Goal: Task Accomplishment & Management: Complete application form

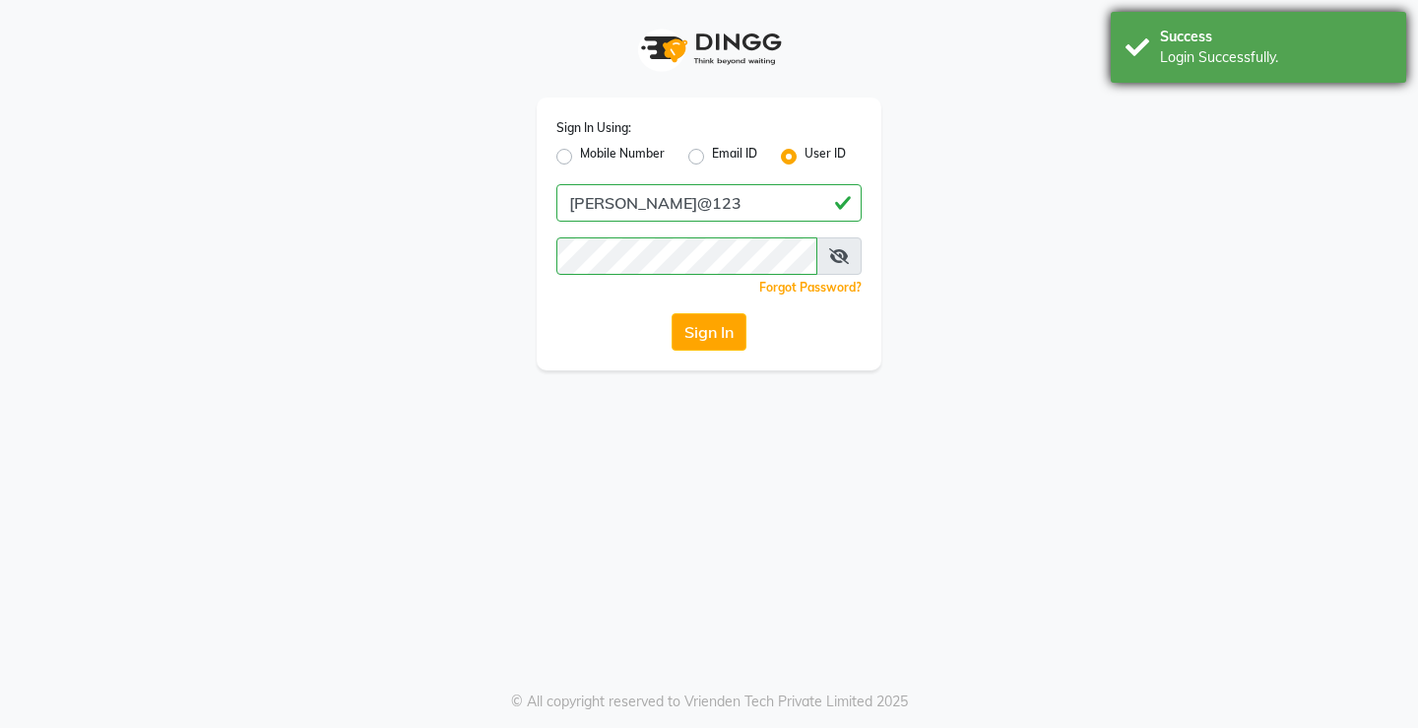
drag, startPoint x: 1303, startPoint y: 31, endPoint x: 1303, endPoint y: 43, distance: 12.8
click at [1303, 36] on div "Success" at bounding box center [1275, 37] width 231 height 21
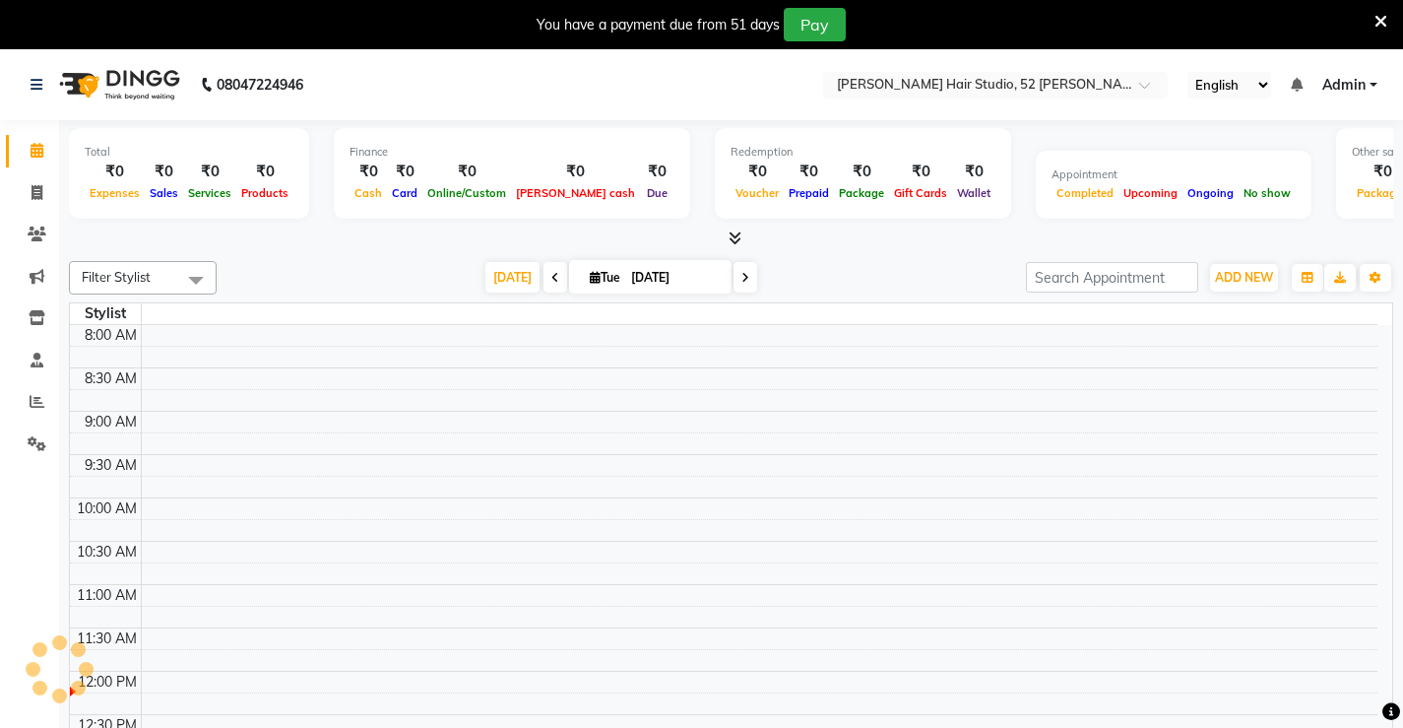
select select "en"
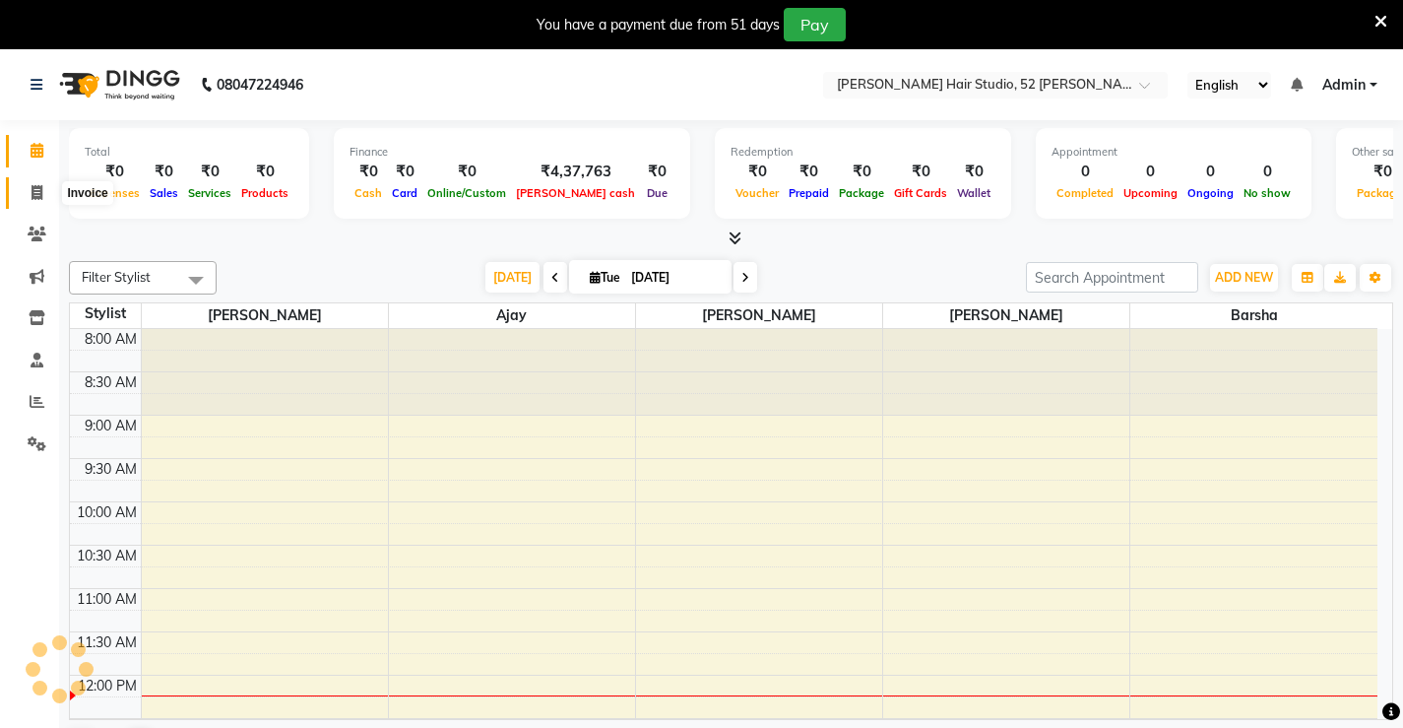
click at [36, 194] on icon at bounding box center [37, 192] width 11 height 15
select select "service"
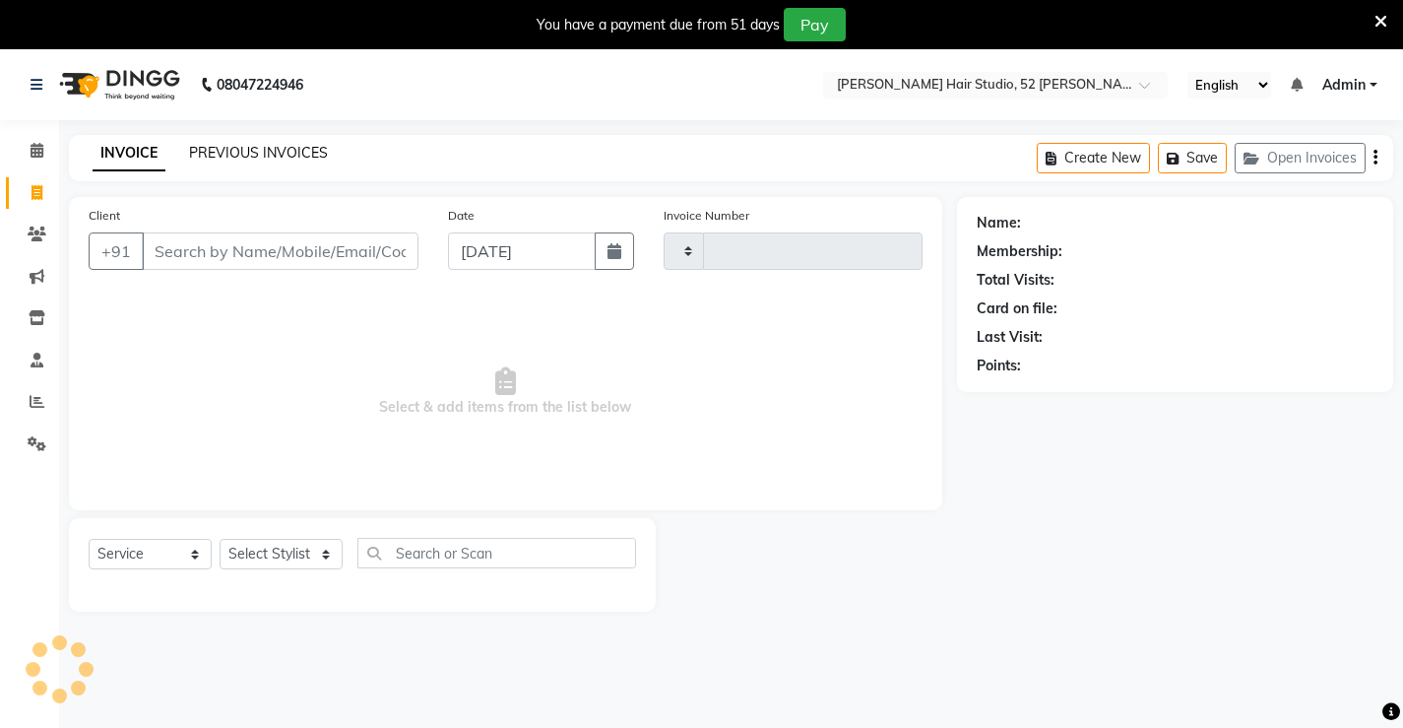
click at [276, 151] on link "PREVIOUS INVOICES" at bounding box center [258, 153] width 139 height 18
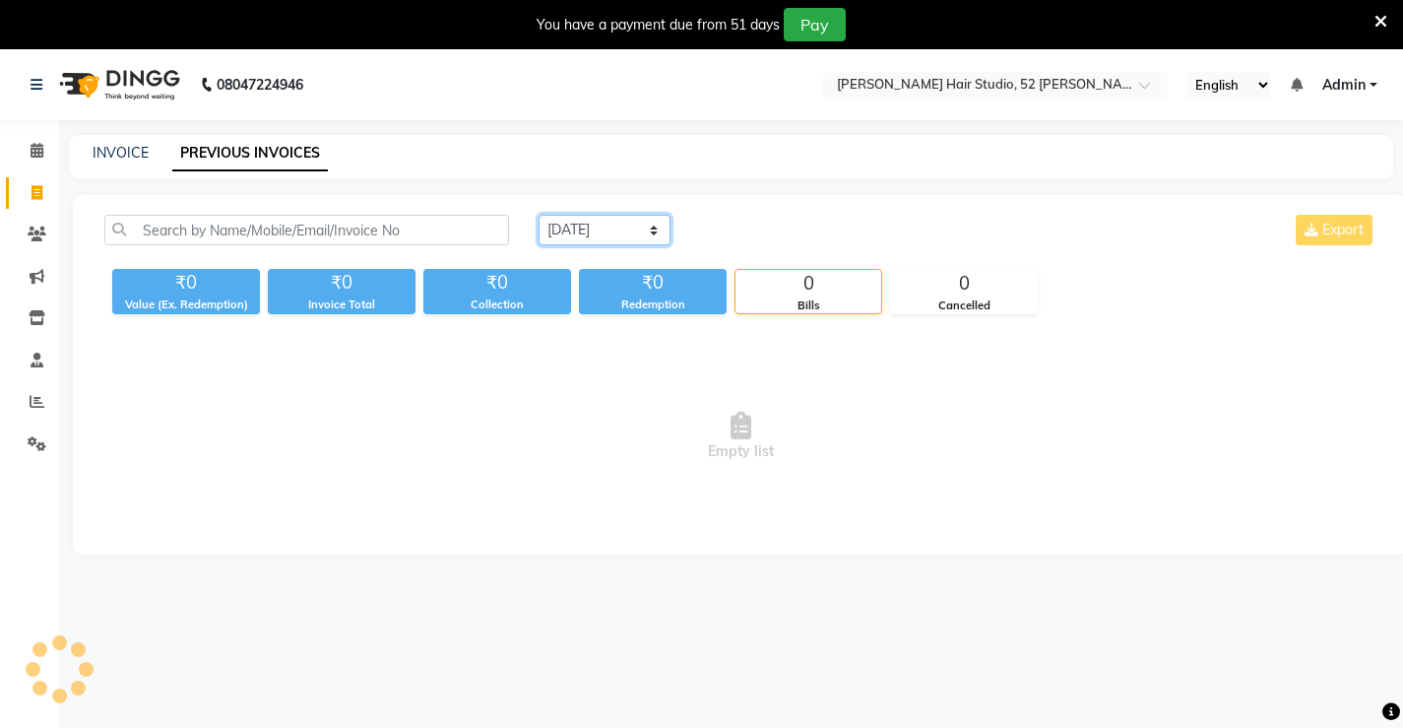
click at [590, 240] on select "[DATE] [DATE] Custom Range" at bounding box center [605, 230] width 132 height 31
select select "[DATE]"
click at [539, 215] on select "[DATE] [DATE] Custom Range" at bounding box center [605, 230] width 132 height 31
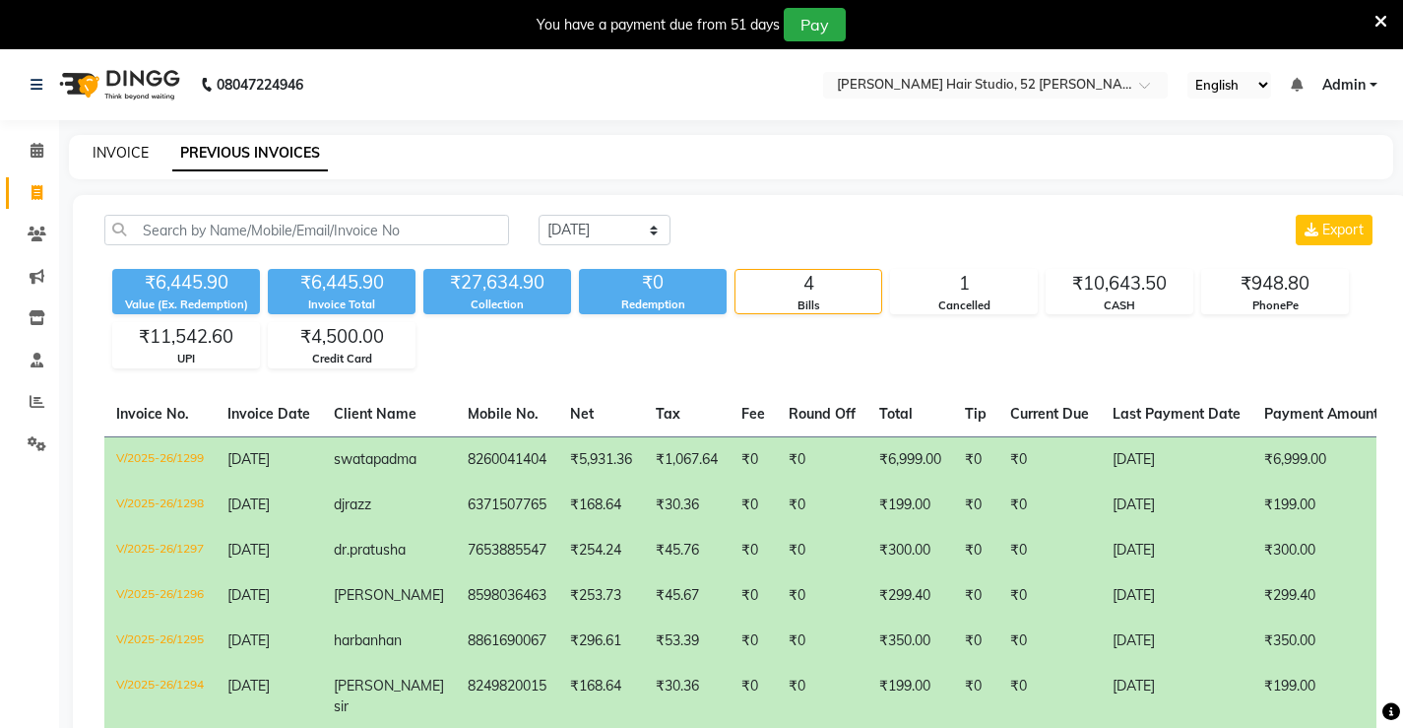
click at [110, 151] on link "INVOICE" at bounding box center [121, 153] width 56 height 18
select select "service"
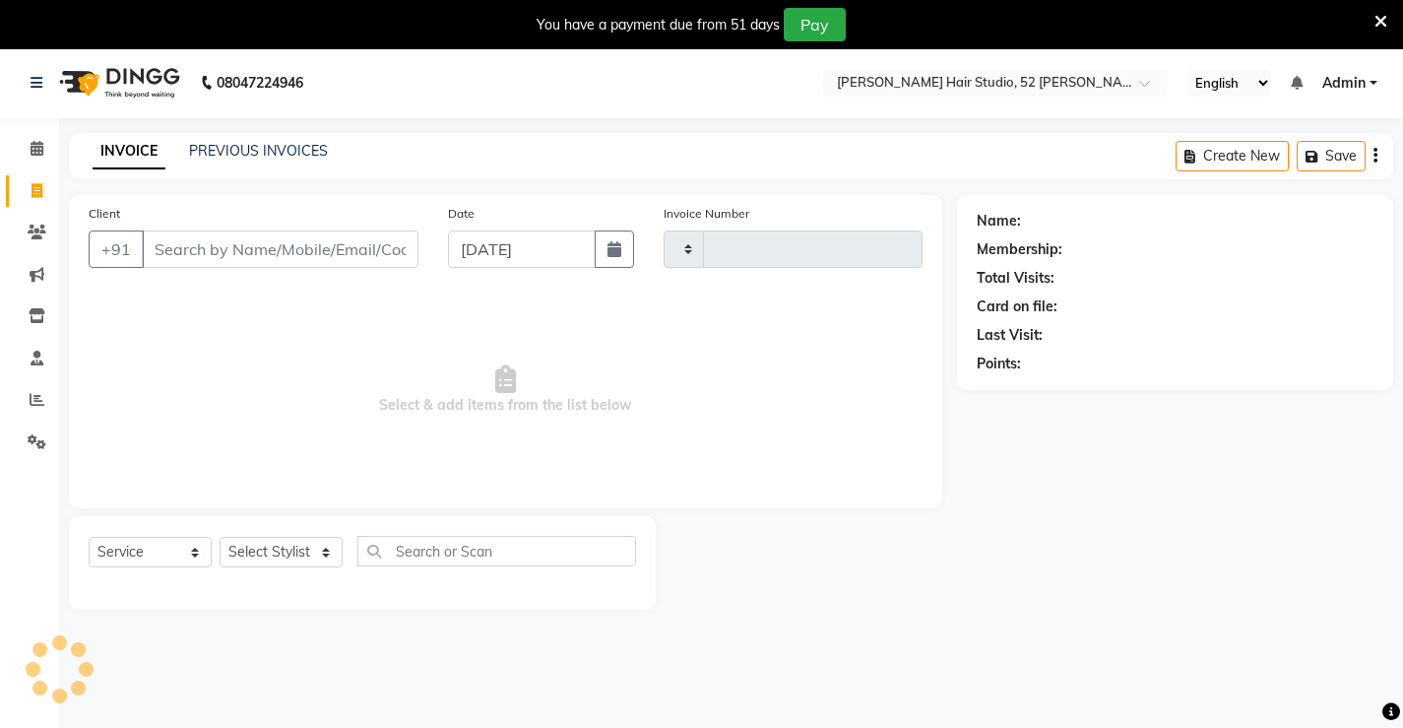
scroll to position [49, 0]
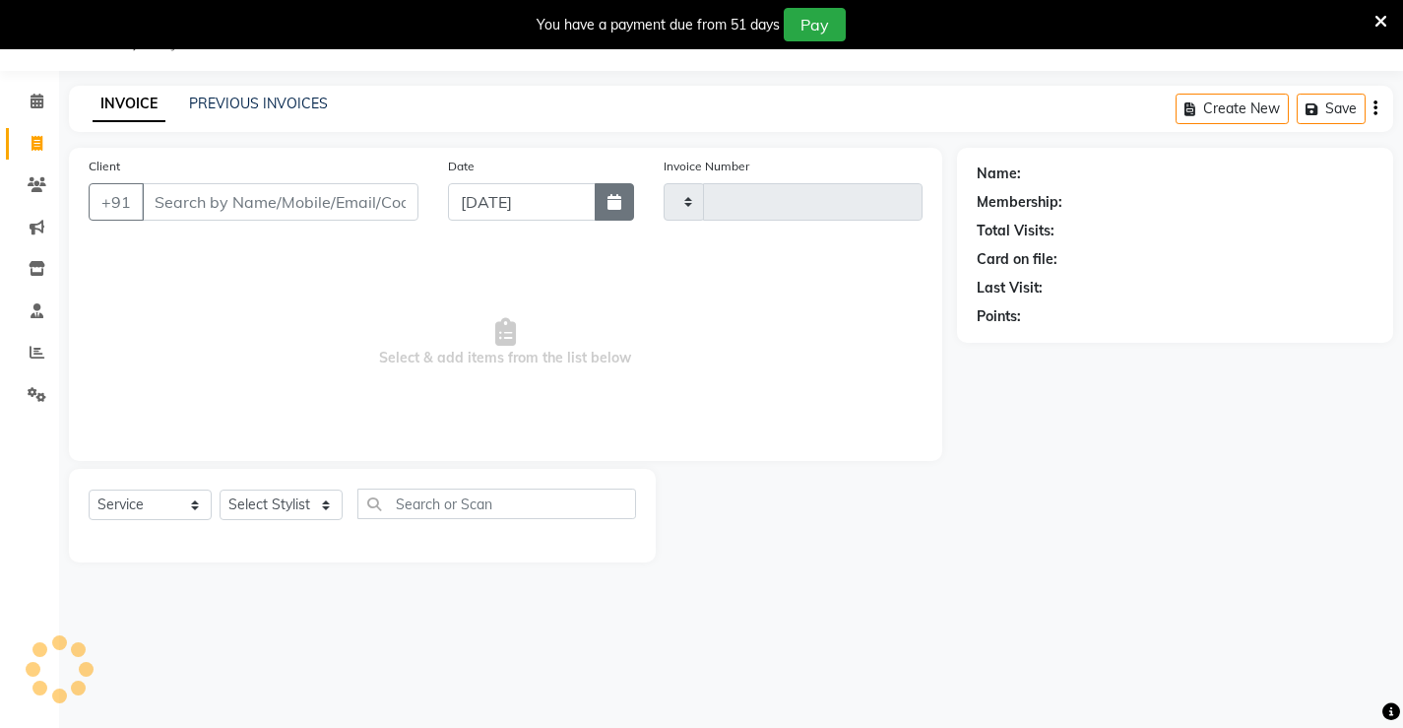
click at [612, 207] on icon "button" at bounding box center [615, 202] width 14 height 16
select select "9"
select select "2025"
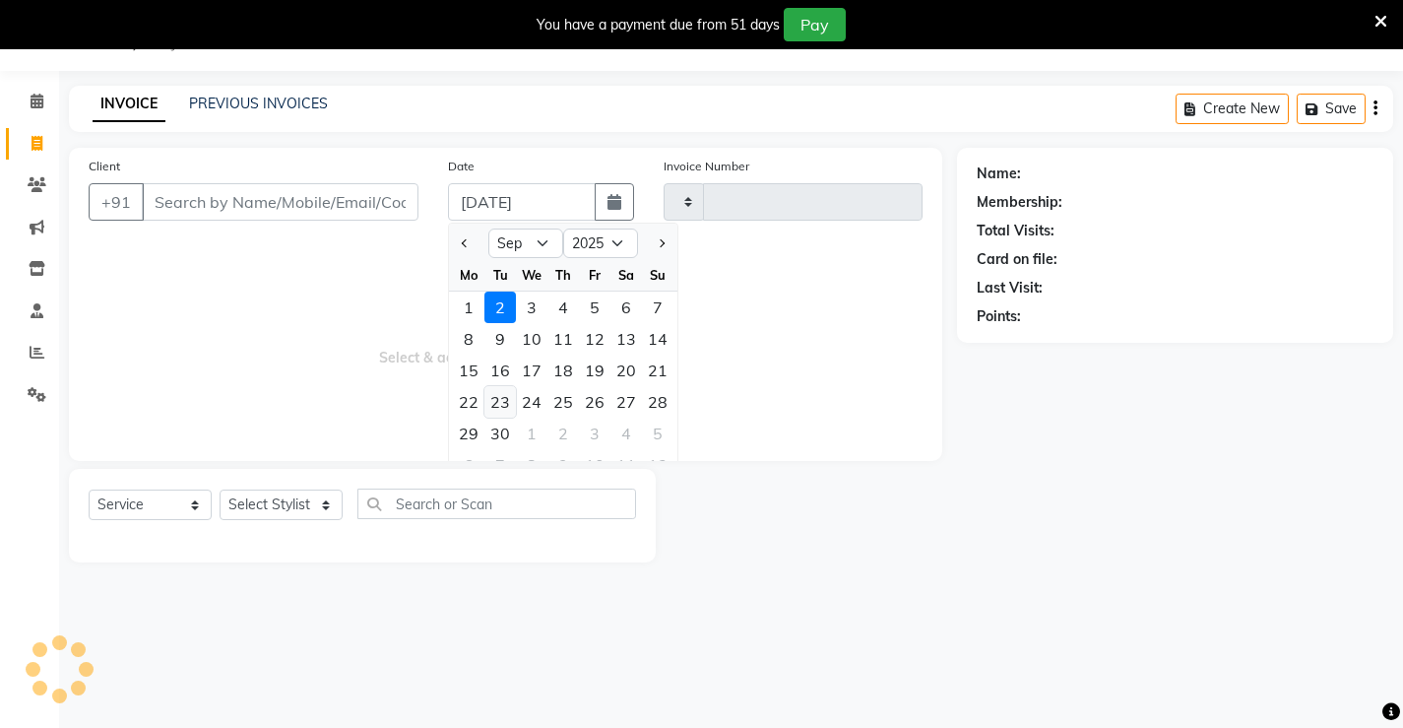
type input "1315"
select select "7705"
click at [466, 301] on div "1" at bounding box center [469, 307] width 32 height 32
type input "[DATE]"
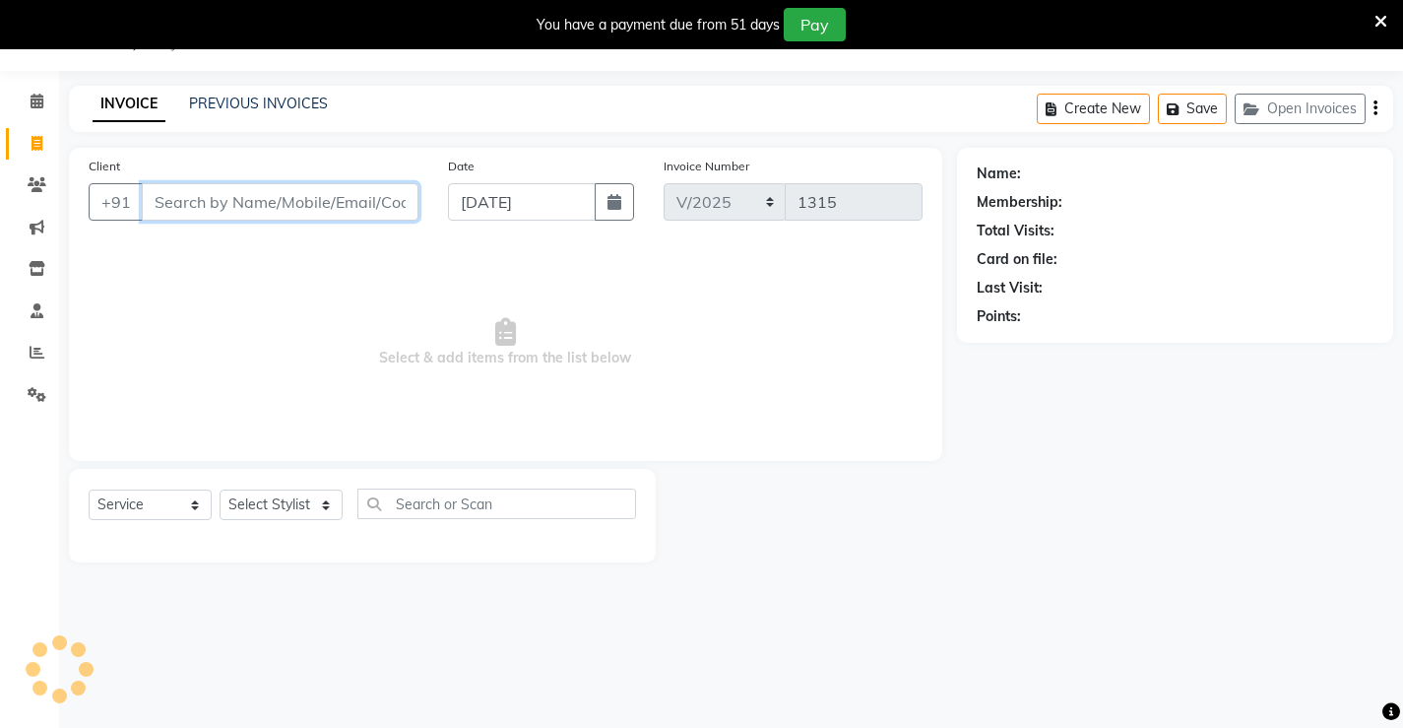
click at [214, 202] on input "Client" at bounding box center [280, 201] width 277 height 37
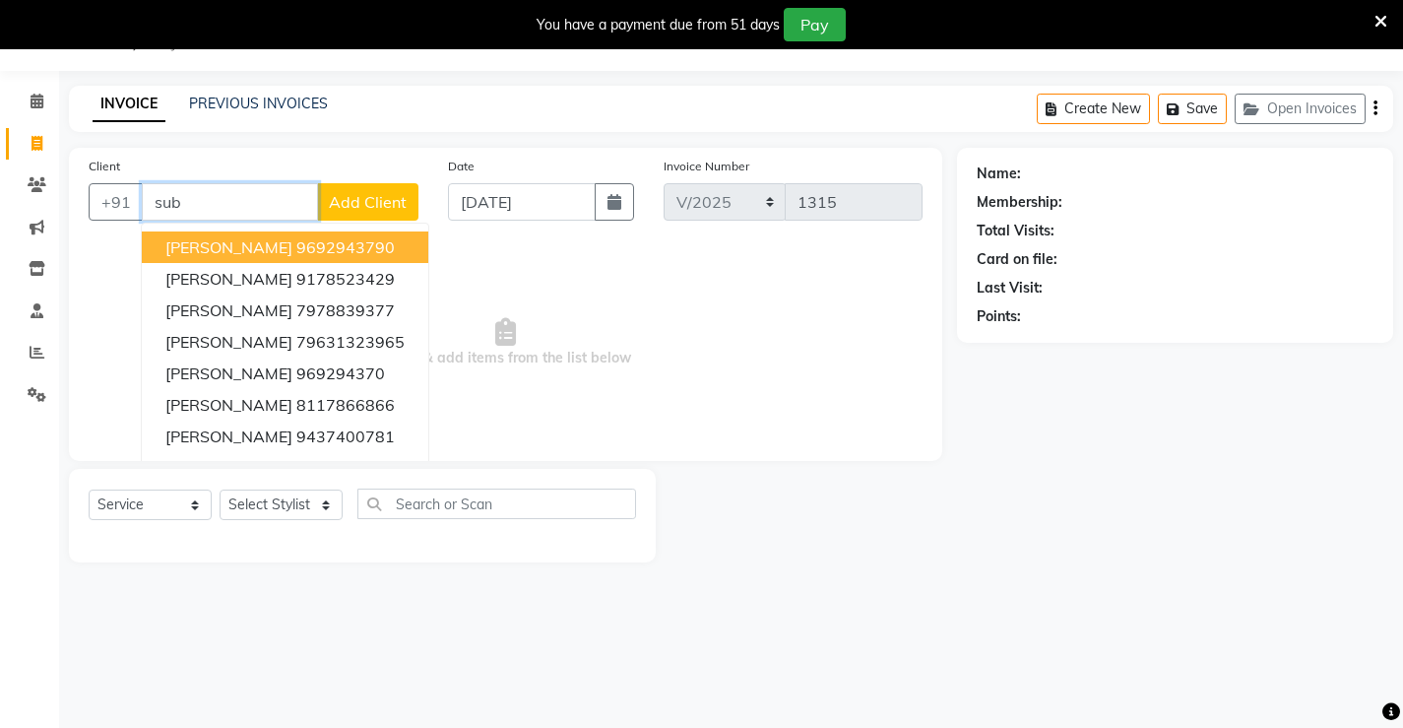
click at [227, 254] on span "[PERSON_NAME]" at bounding box center [228, 247] width 127 height 20
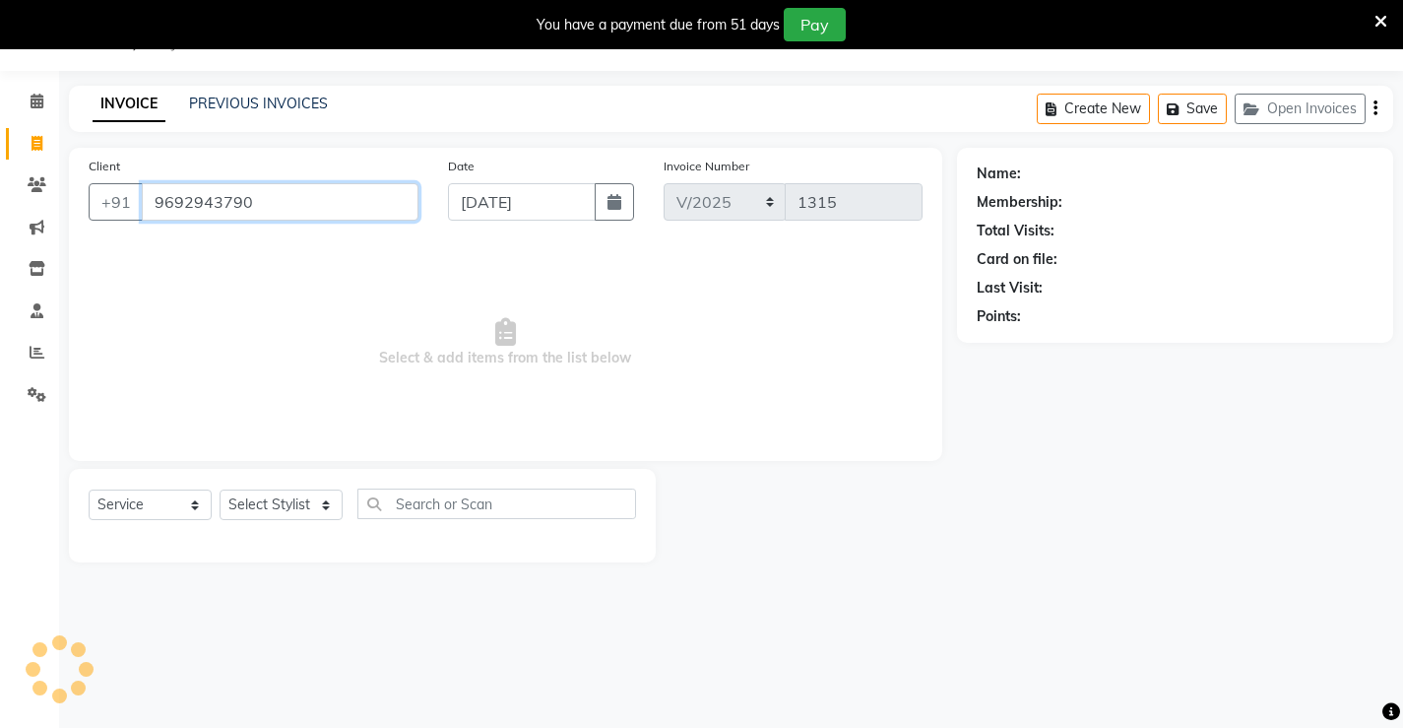
type input "9692943790"
click at [170, 500] on select "Select Service Product Membership Package Voucher Prepaid Gift Card" at bounding box center [150, 504] width 123 height 31
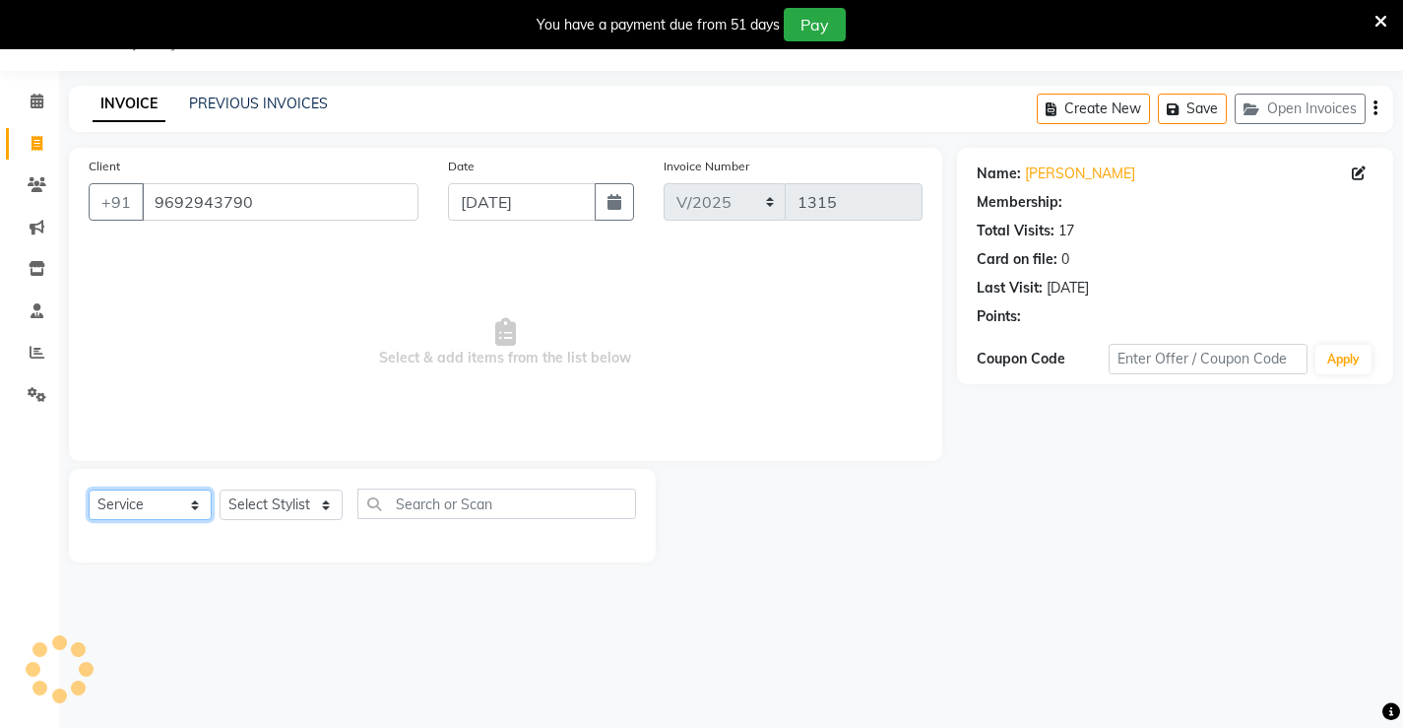
click at [89, 489] on select "Select Service Product Membership Package Voucher Prepaid Gift Card" at bounding box center [150, 504] width 123 height 31
click at [283, 512] on select "Select Stylist Ajay [PERSON_NAME] [PERSON_NAME] [PERSON_NAME] unsex hair stylis…" at bounding box center [281, 504] width 123 height 31
select select "68606"
click at [220, 489] on select "Select Stylist Ajay [PERSON_NAME] [PERSON_NAME] [PERSON_NAME] unsex hair stylis…" at bounding box center [281, 504] width 123 height 31
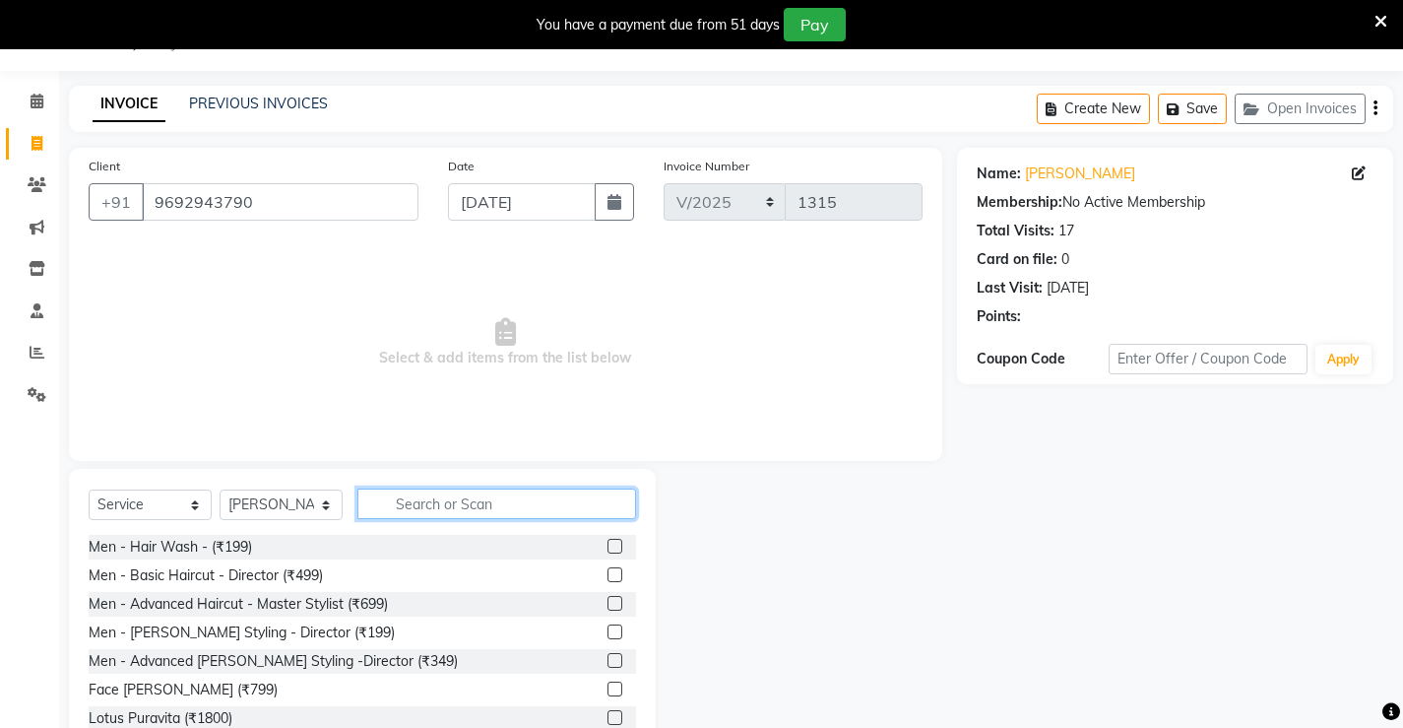
click at [464, 504] on input "text" at bounding box center [496, 503] width 279 height 31
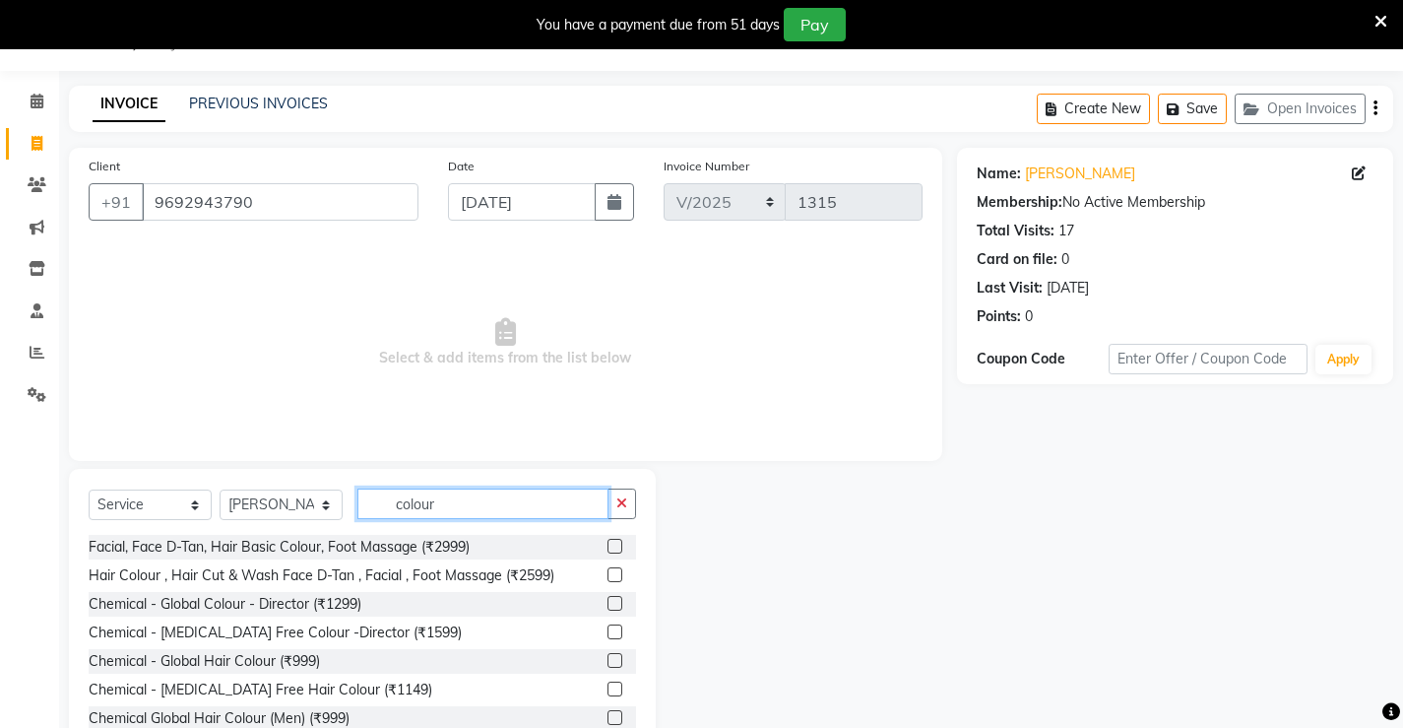
type input "colour"
click at [608, 661] on label at bounding box center [615, 660] width 15 height 15
click at [608, 661] on input "checkbox" at bounding box center [614, 661] width 13 height 13
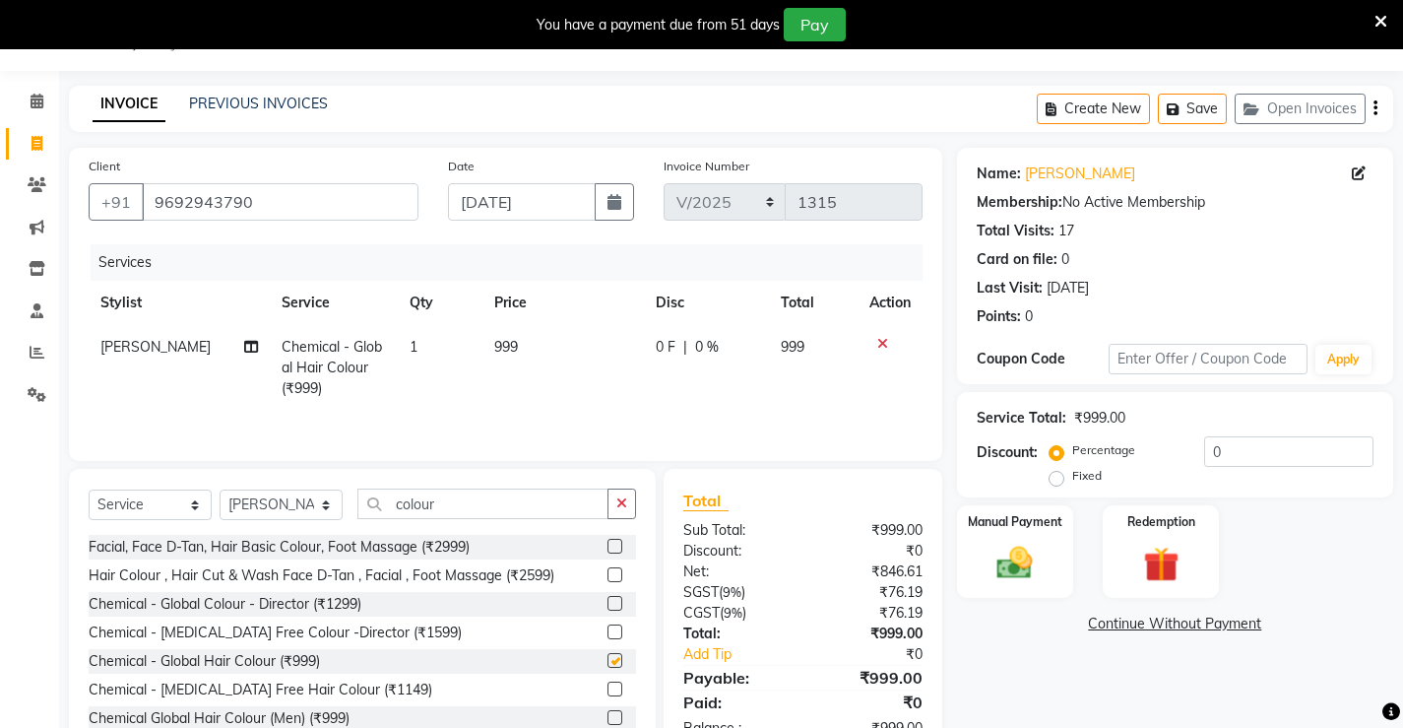
checkbox input "false"
click at [1024, 577] on img at bounding box center [1015, 563] width 60 height 42
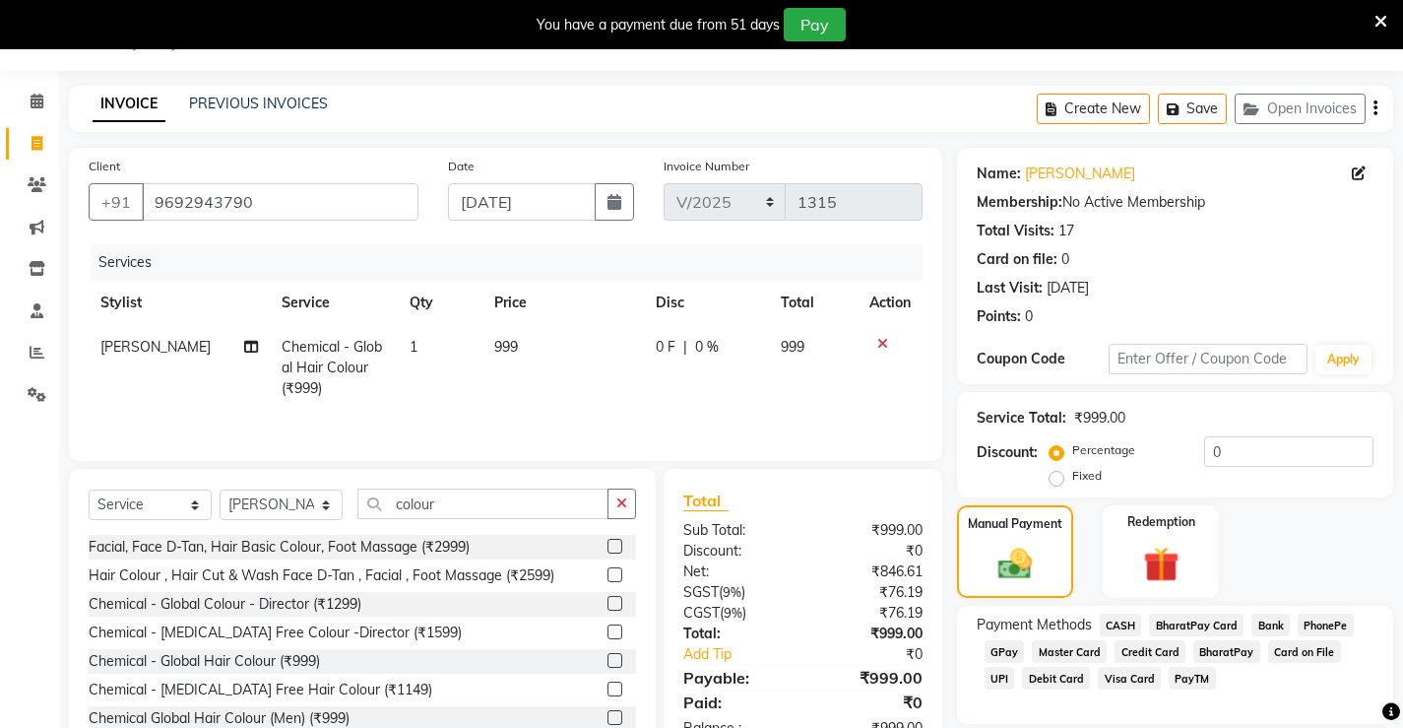
click at [1319, 622] on span "PhonePe" at bounding box center [1326, 624] width 56 height 23
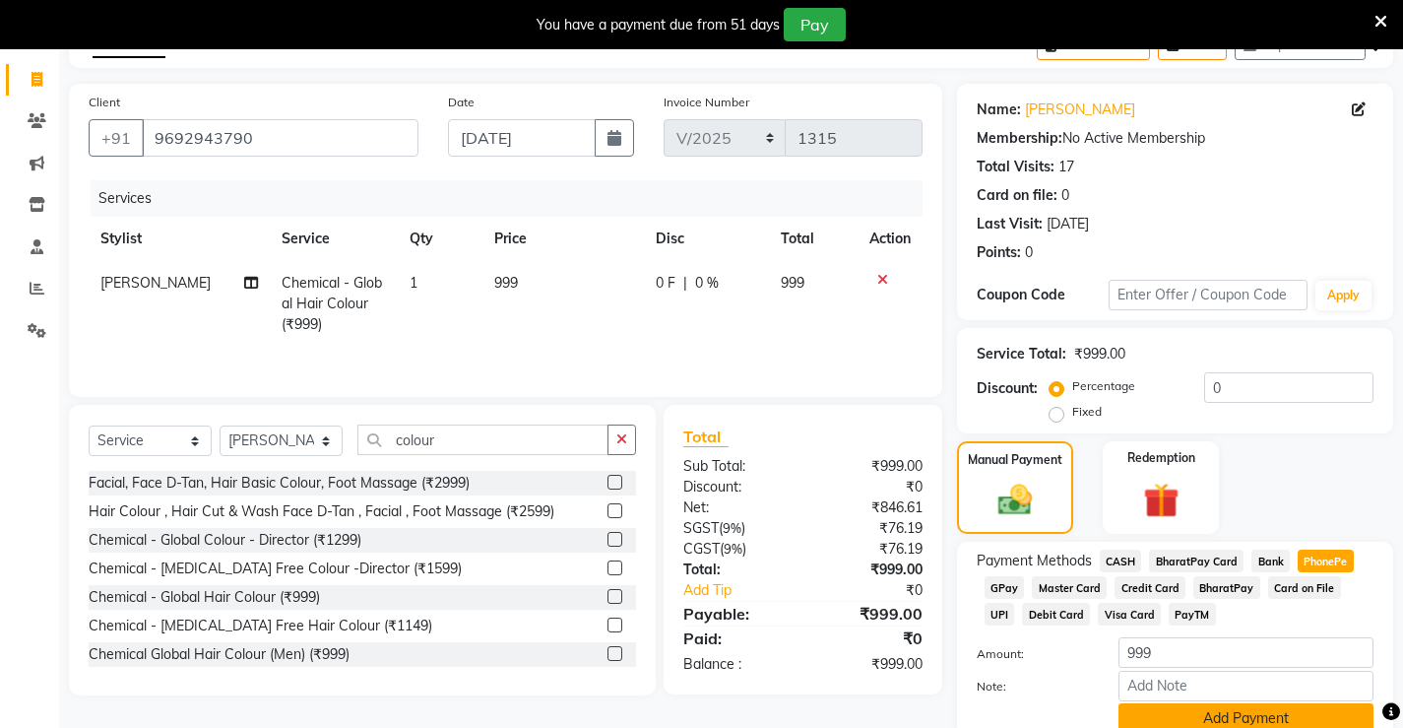
scroll to position [148, 0]
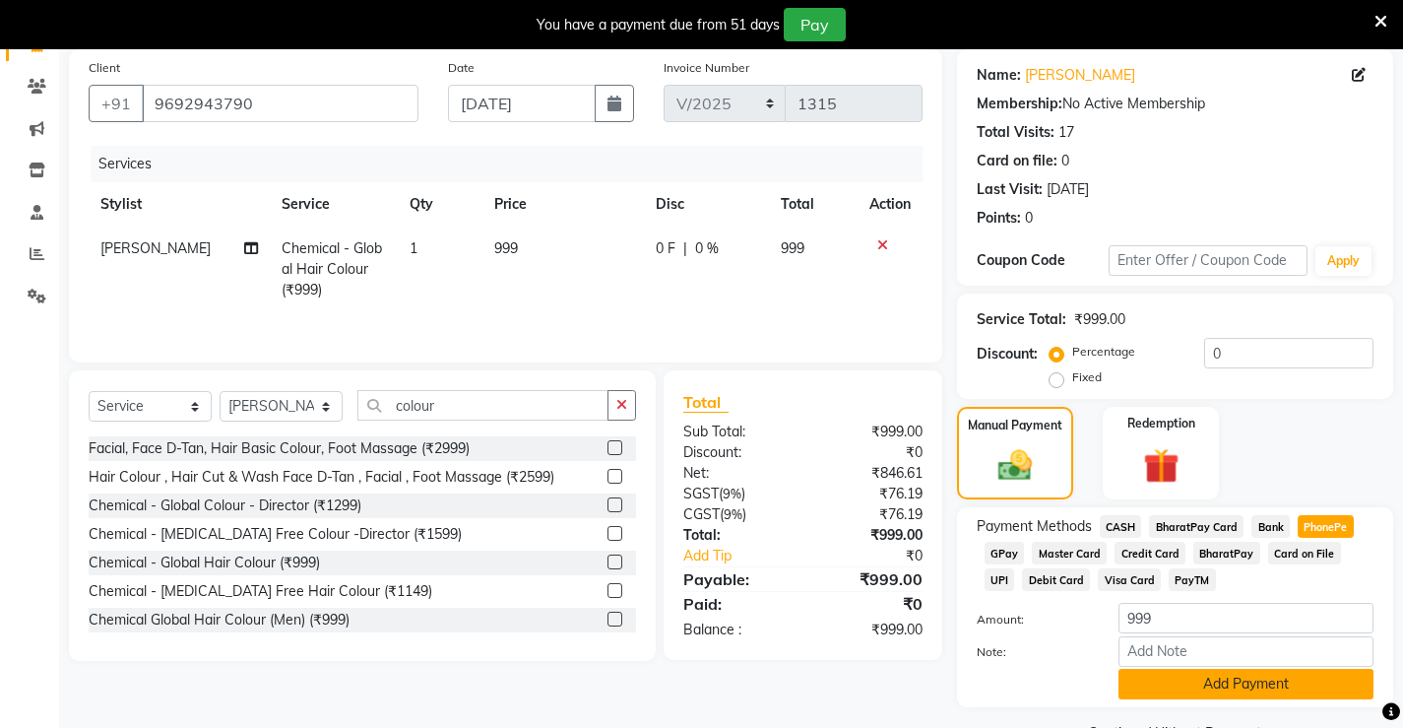
click at [1210, 675] on button "Add Payment" at bounding box center [1246, 684] width 255 height 31
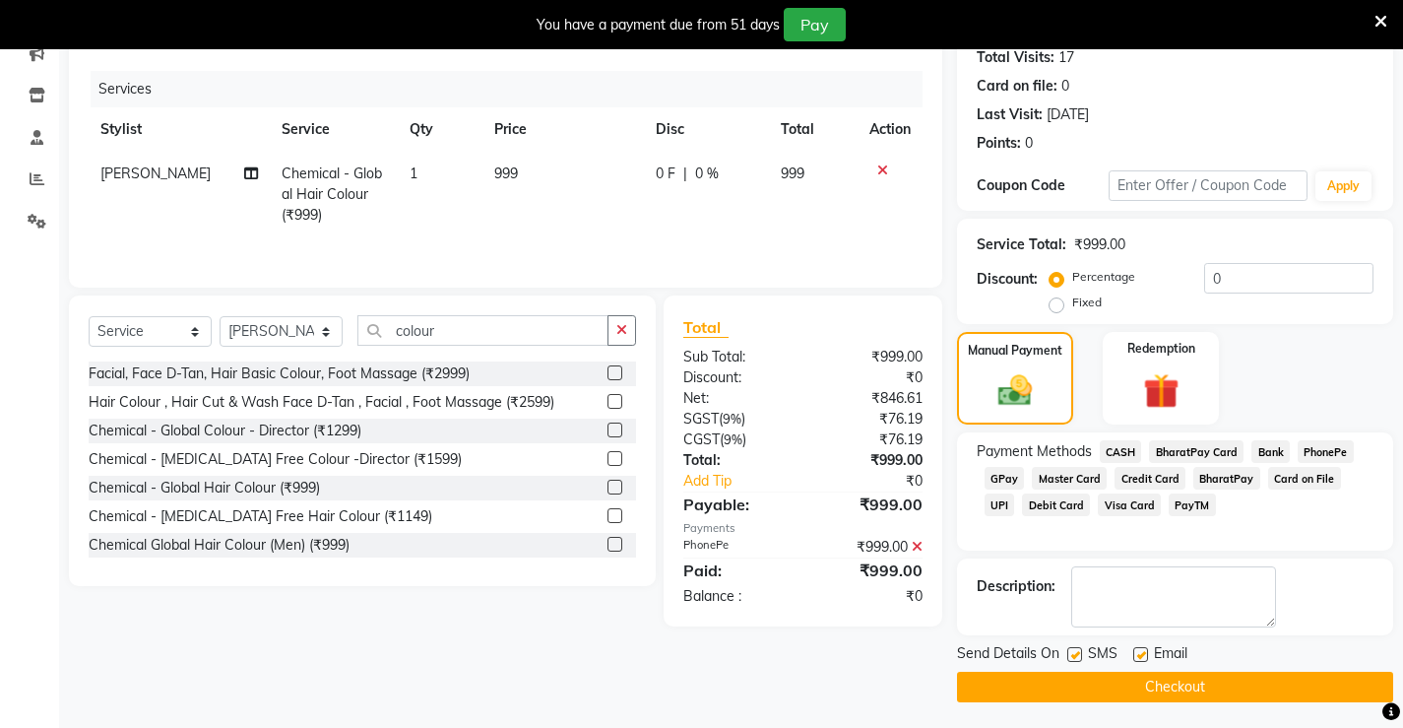
scroll to position [226, 0]
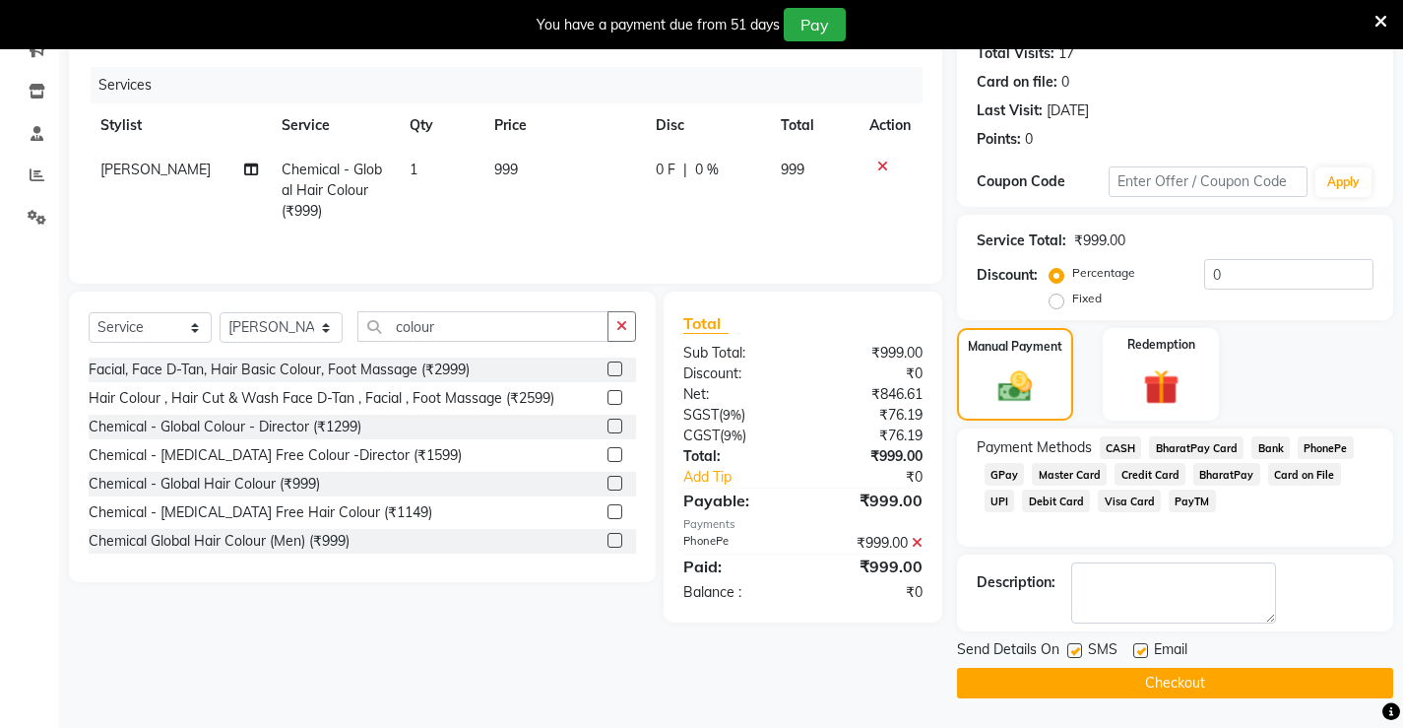
click at [1207, 678] on button "Checkout" at bounding box center [1175, 683] width 436 height 31
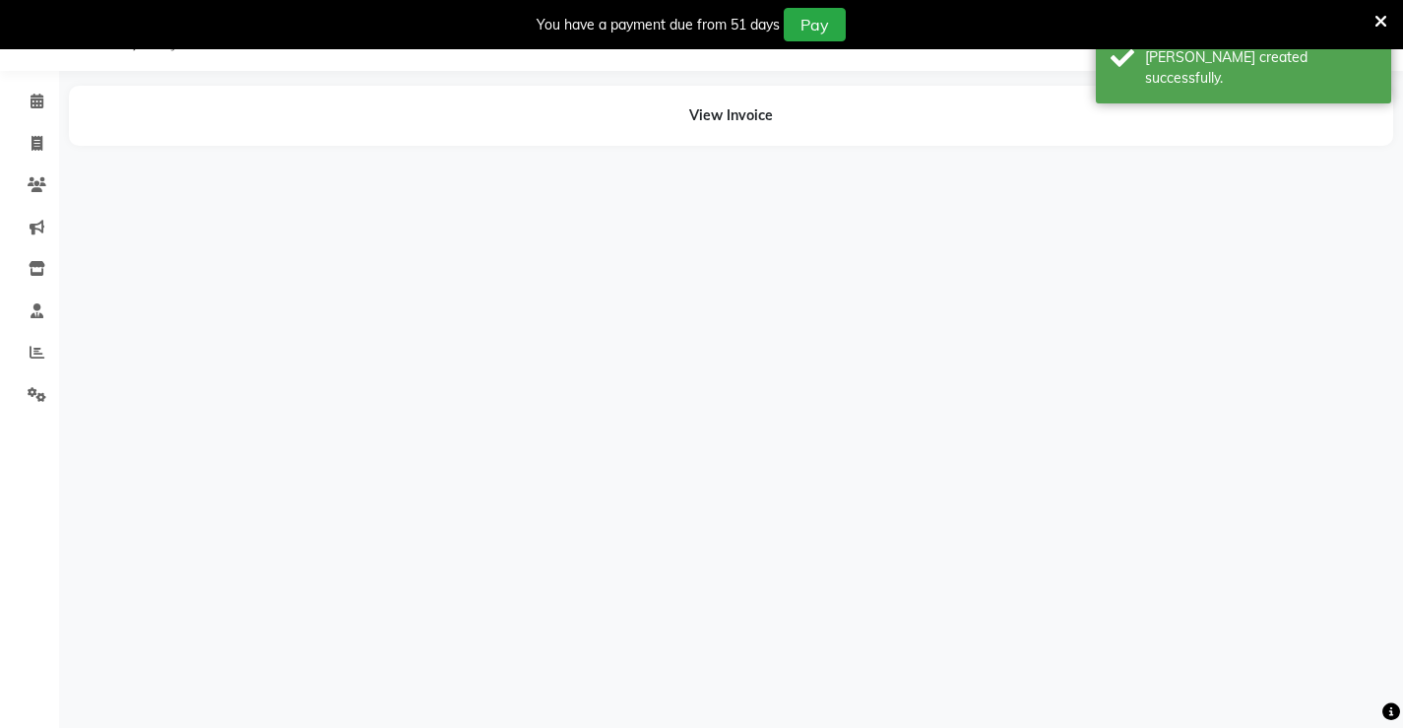
scroll to position [49, 0]
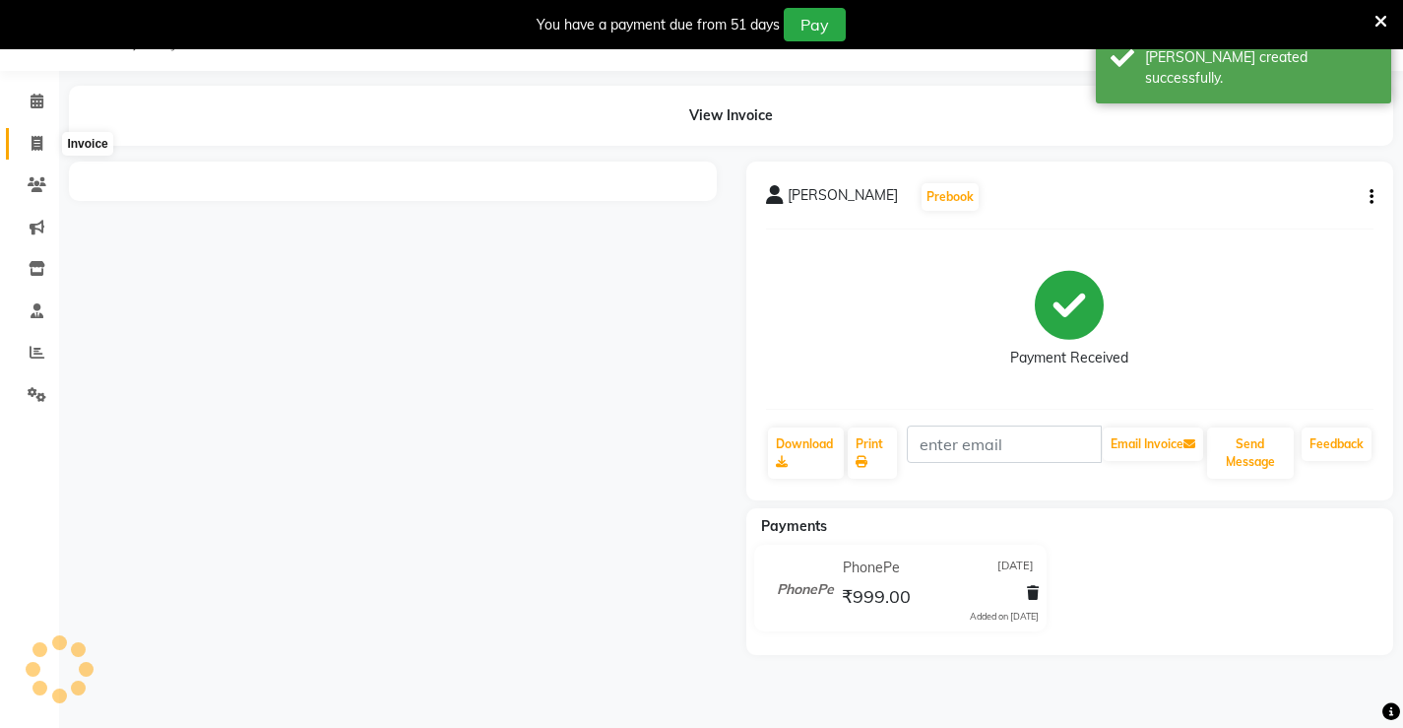
click at [41, 145] on icon at bounding box center [37, 143] width 11 height 15
select select "service"
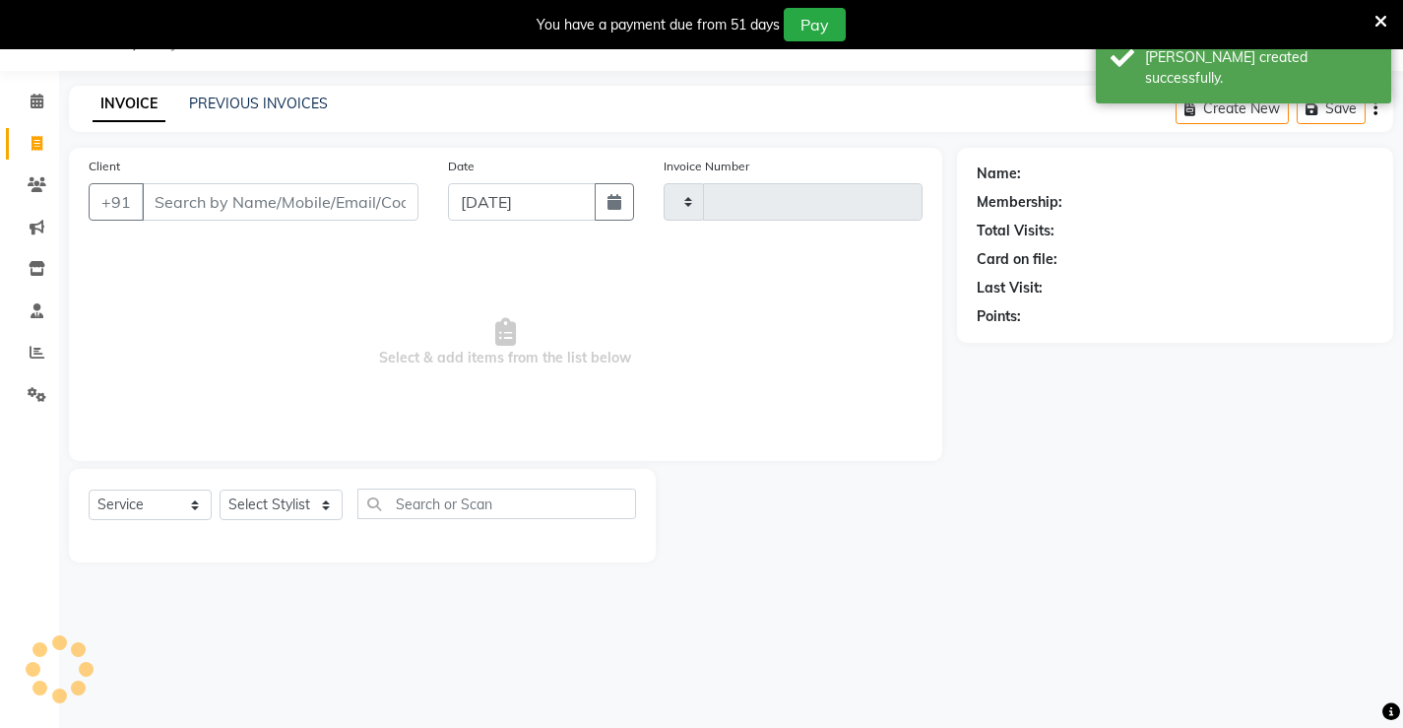
type input "1316"
select select "7705"
click at [258, 106] on link "PREVIOUS INVOICES" at bounding box center [258, 104] width 139 height 18
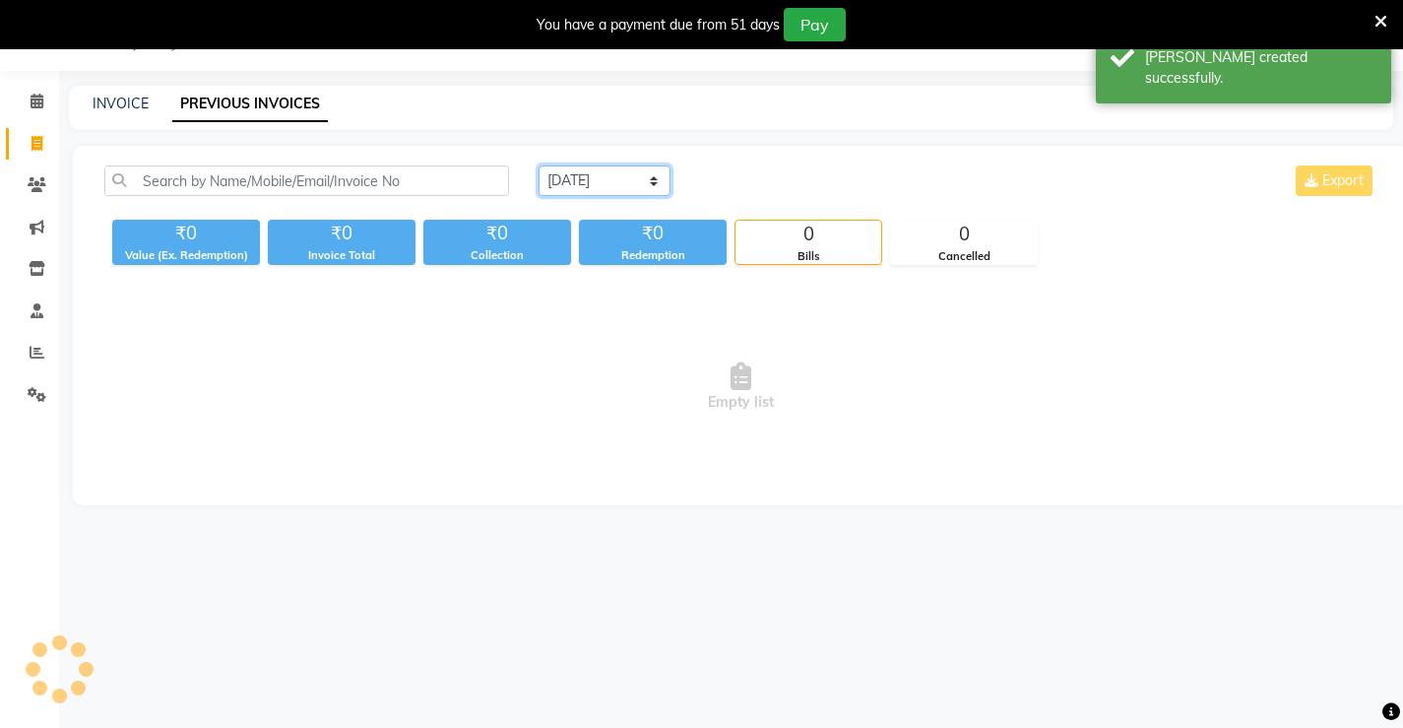
click at [552, 184] on select "[DATE] [DATE] Custom Range" at bounding box center [605, 180] width 132 height 31
select select "[DATE]"
click at [539, 165] on select "[DATE] [DATE] Custom Range" at bounding box center [605, 180] width 132 height 31
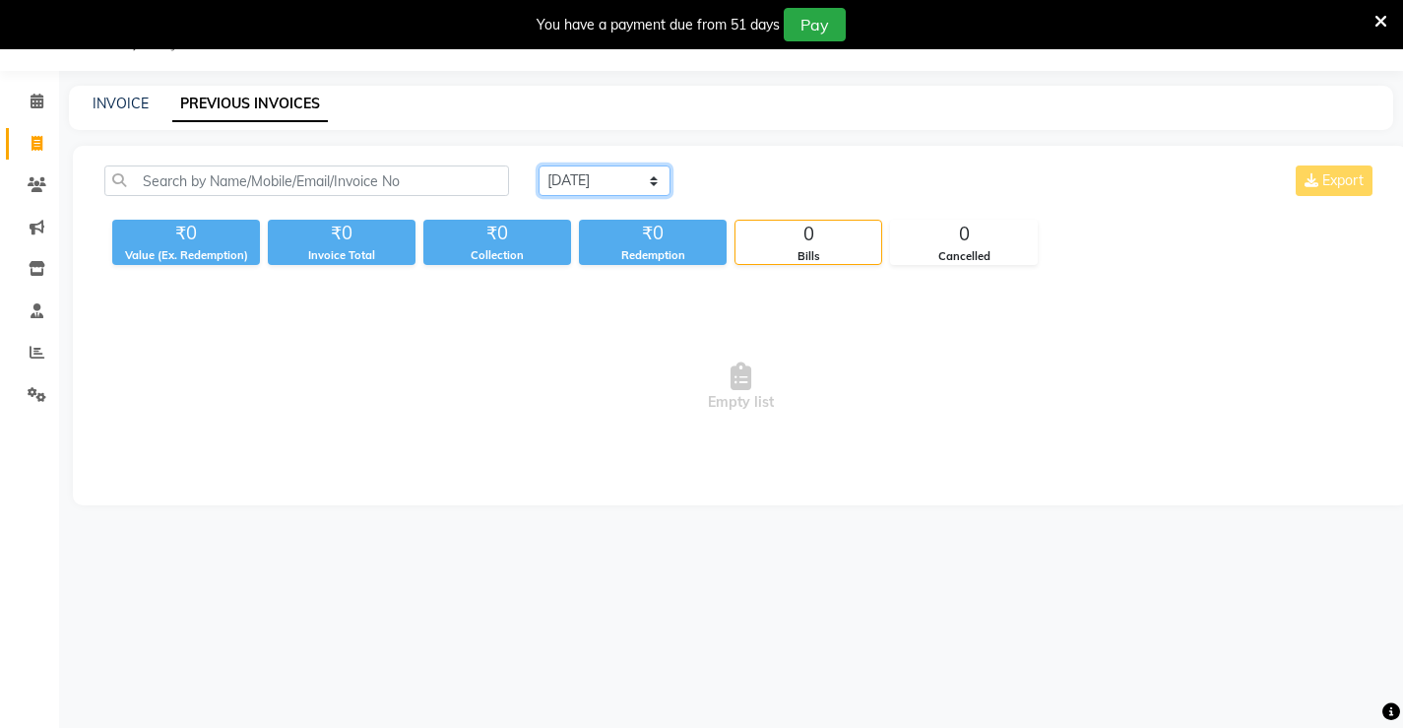
click at [595, 181] on select "[DATE] [DATE] Custom Range" at bounding box center [605, 180] width 132 height 31
click at [539, 165] on select "[DATE] [DATE] Custom Range" at bounding box center [605, 180] width 132 height 31
click at [110, 103] on link "INVOICE" at bounding box center [121, 104] width 56 height 18
select select "service"
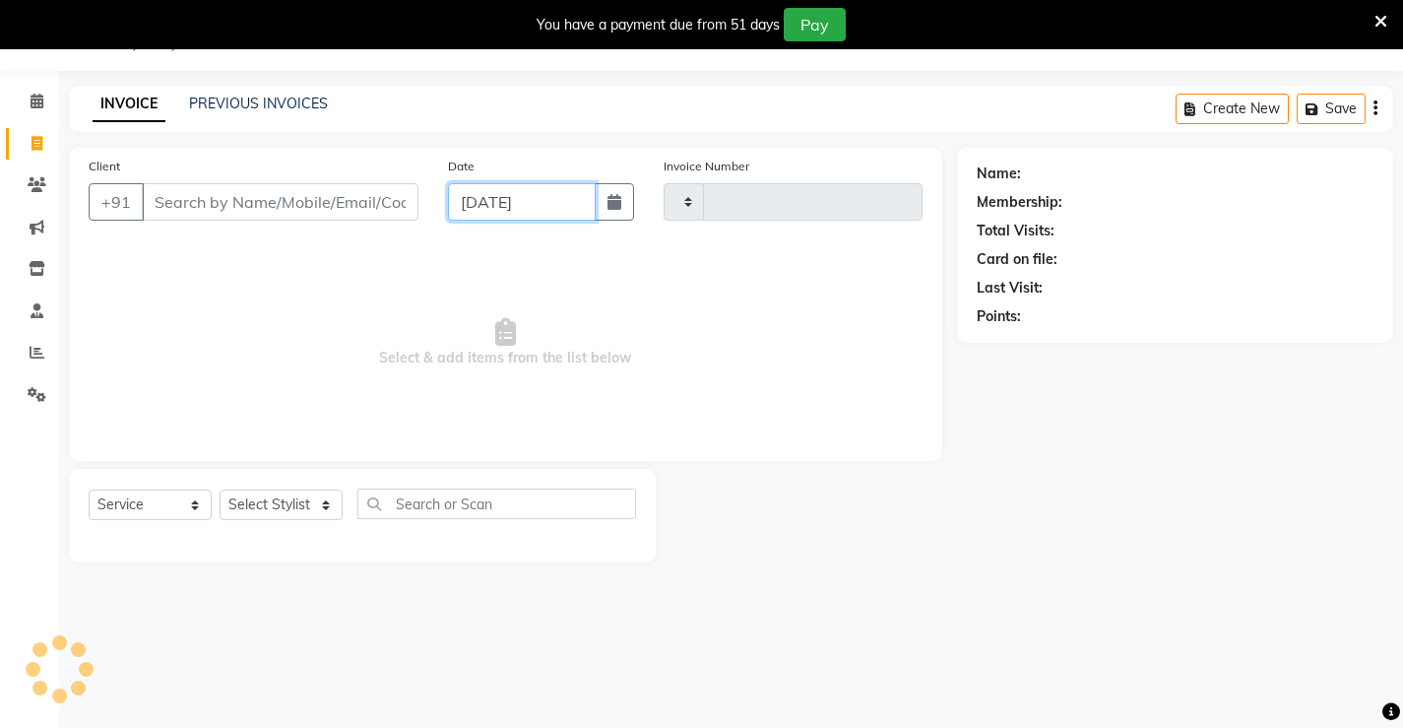
click at [503, 205] on input "[DATE]" at bounding box center [522, 201] width 148 height 37
select select "9"
select select "2025"
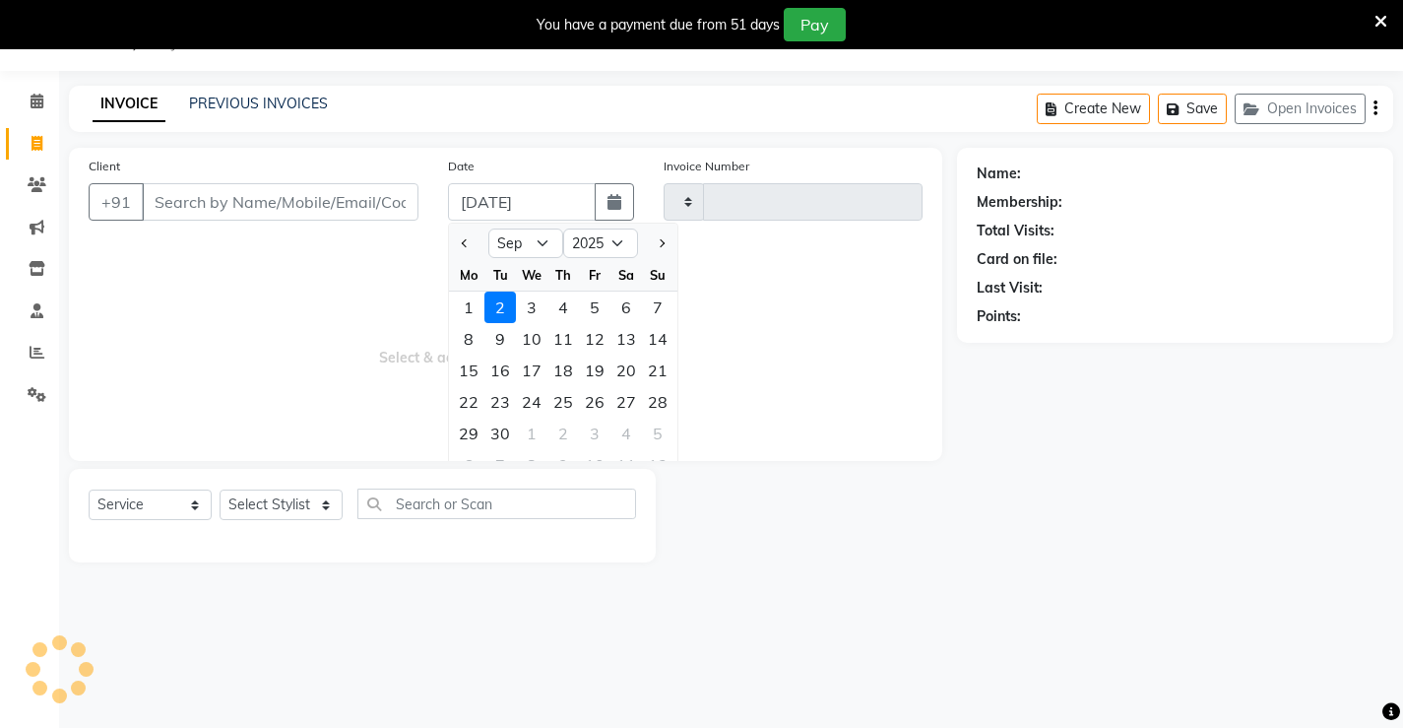
type input "1316"
select select "7705"
click at [287, 103] on link "PREVIOUS INVOICES" at bounding box center [258, 104] width 139 height 18
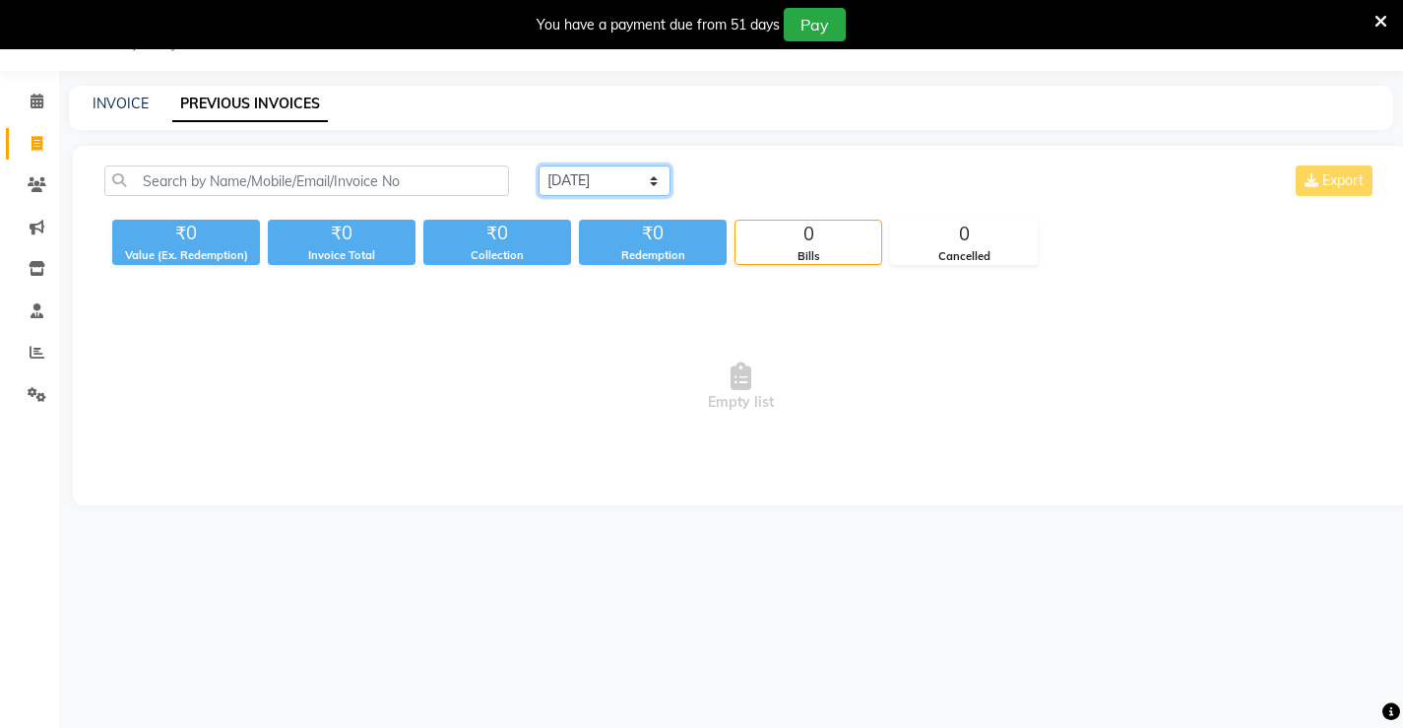
click at [594, 184] on select "[DATE] [DATE] Custom Range" at bounding box center [605, 180] width 132 height 31
select select "[DATE]"
click at [539, 165] on select "[DATE] [DATE] Custom Range" at bounding box center [605, 180] width 132 height 31
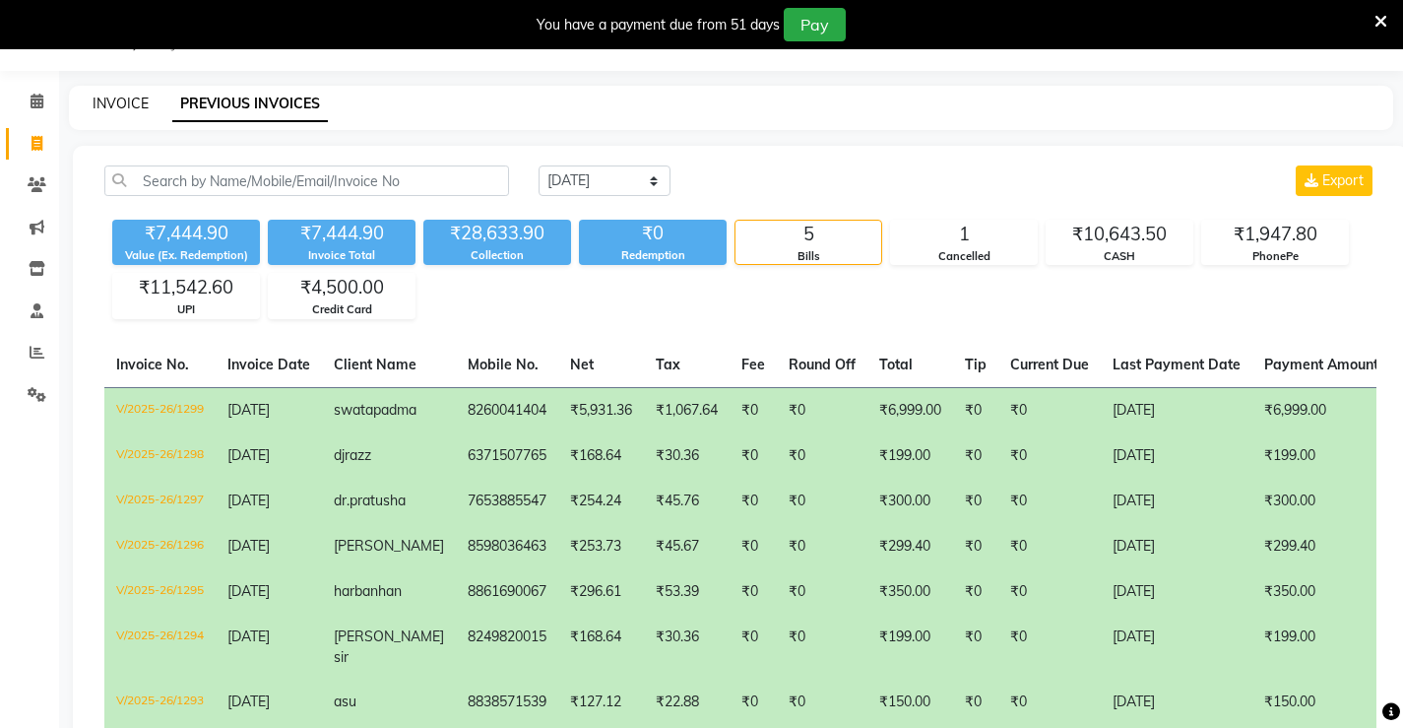
click at [122, 100] on link "INVOICE" at bounding box center [121, 104] width 56 height 18
select select "service"
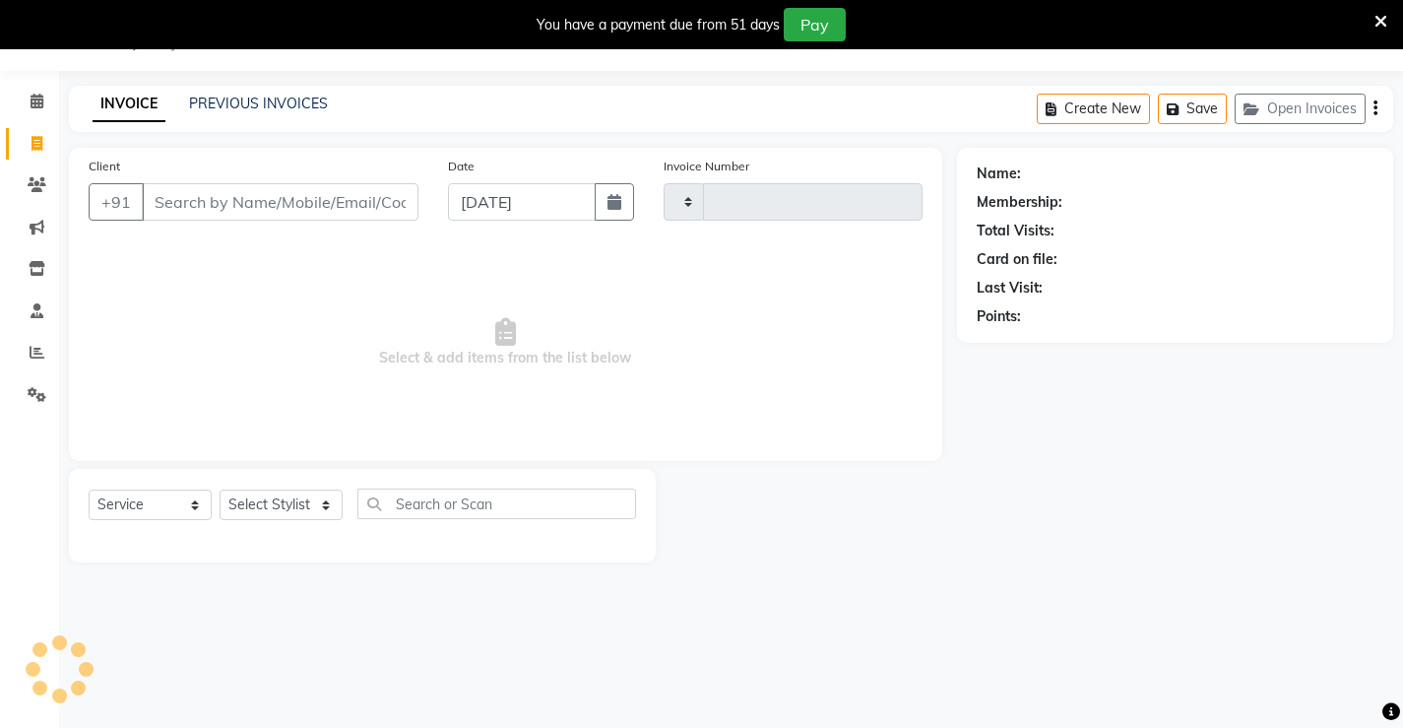
type input "1316"
select select "7705"
